Goal: Task Accomplishment & Management: Manage account settings

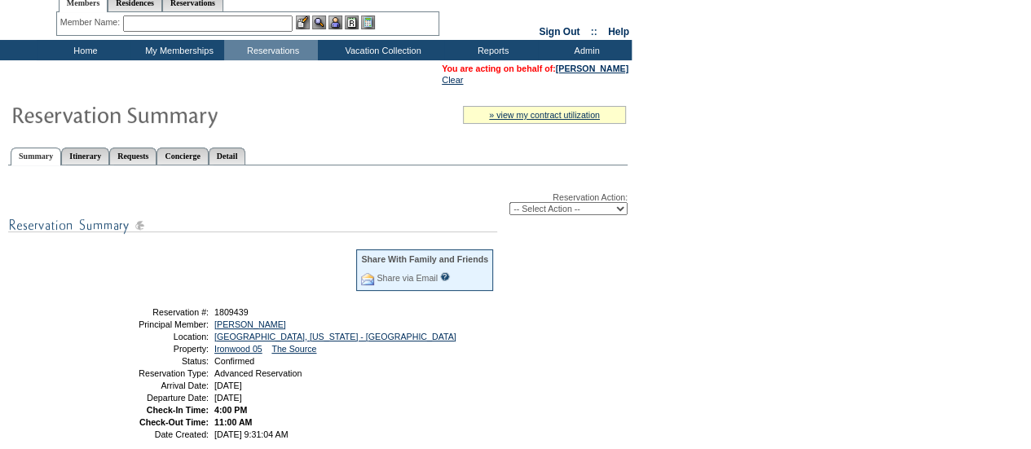
scroll to position [51, 0]
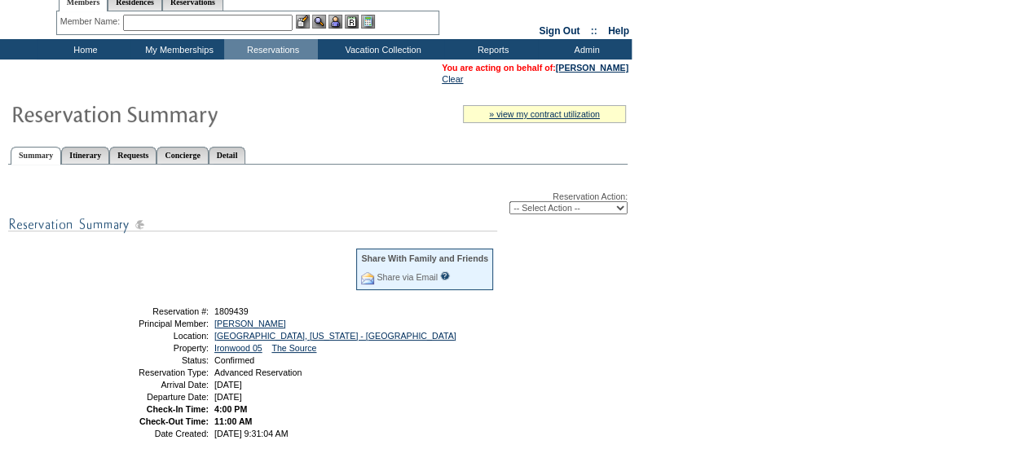
click at [608, 216] on div "Reservation Action: -- Select Action -- Modify Reservation Dates Modify Reserva…" at bounding box center [318, 416] width 620 height 485
click at [600, 208] on select "-- Select Action -- Modify Reservation Dates Modify Reservation Cost Modify Occ…" at bounding box center [569, 207] width 118 height 13
select select "ChangeDates"
click at [510, 203] on select "-- Select Action -- Modify Reservation Dates Modify Reservation Cost Modify Occ…" at bounding box center [569, 207] width 118 height 13
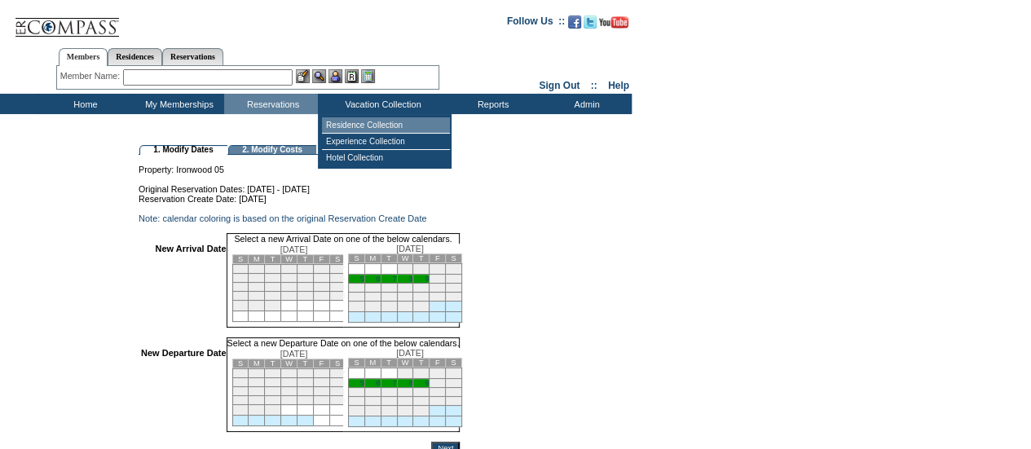
click at [378, 121] on td "Residence Collection" at bounding box center [386, 125] width 128 height 16
